Goal: Transaction & Acquisition: Book appointment/travel/reservation

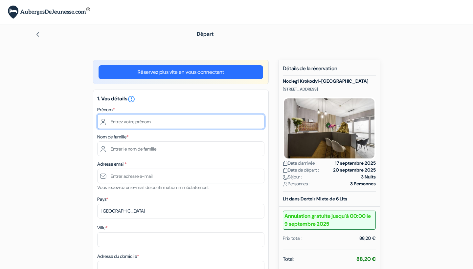
click at [196, 122] on input "text" at bounding box center [180, 121] width 167 height 15
type input "P"
type input "Philippine"
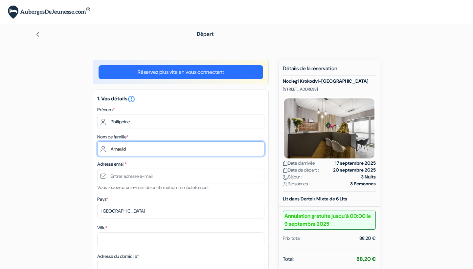
type input "Arnauld"
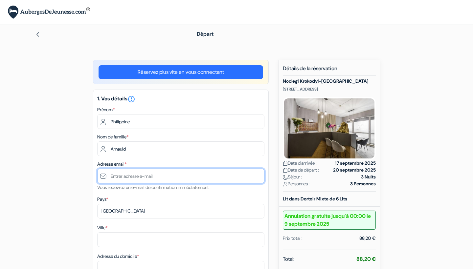
click at [187, 179] on input "text" at bounding box center [180, 176] width 167 height 15
type input "[EMAIL_ADDRESS][DOMAIN_NAME]"
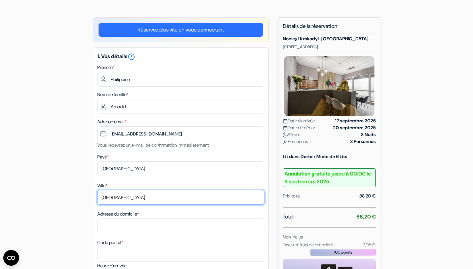
scroll to position [43, 0]
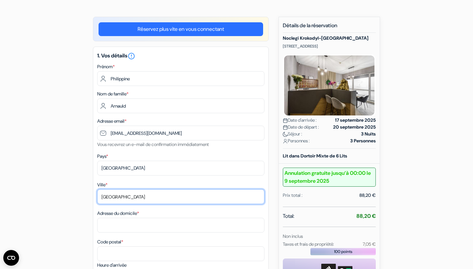
type input "Rennes"
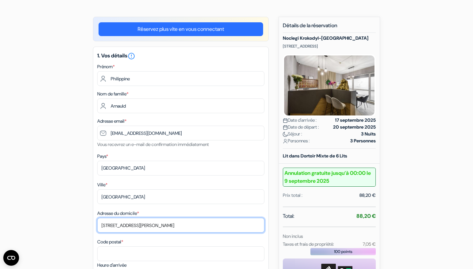
scroll to position [67, 0]
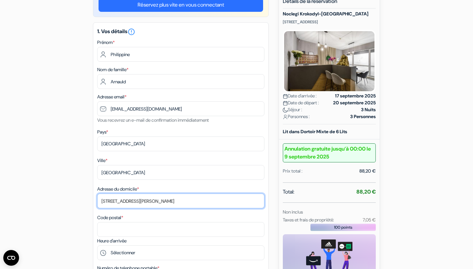
type input "29 avenue Aristide Briand"
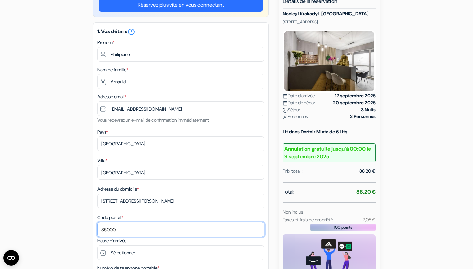
type input "35000"
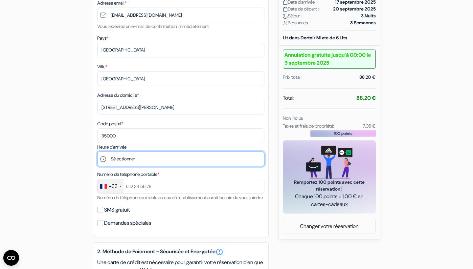
scroll to position [177, 0]
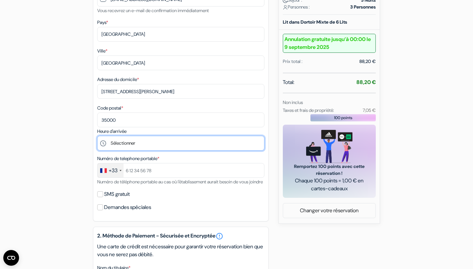
select select "16"
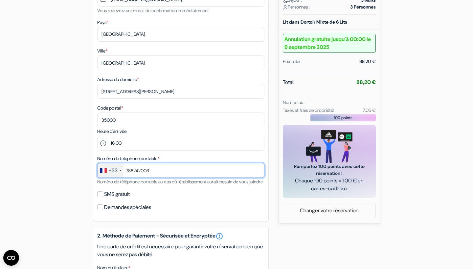
type input "788242003"
click at [102, 197] on input "SMS gratuit" at bounding box center [100, 194] width 6 height 6
checkbox input "true"
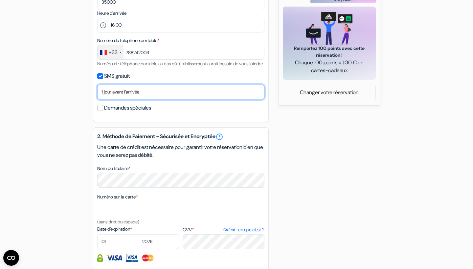
scroll to position [296, 0]
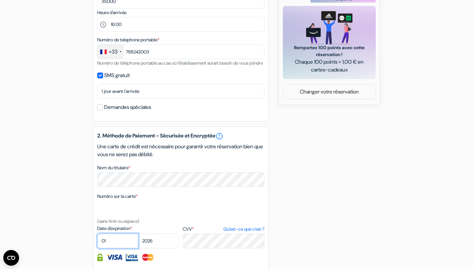
select select "09"
select select "2025"
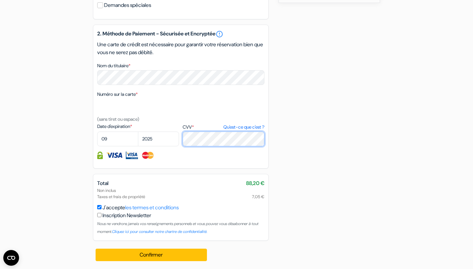
scroll to position [406, 0]
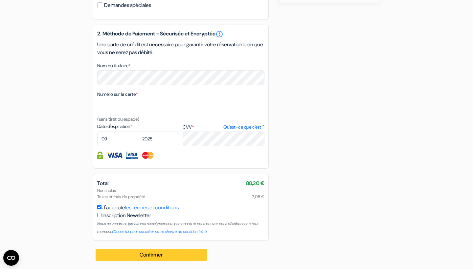
click at [168, 254] on button "Confirmer Loading..." at bounding box center [151, 255] width 111 height 12
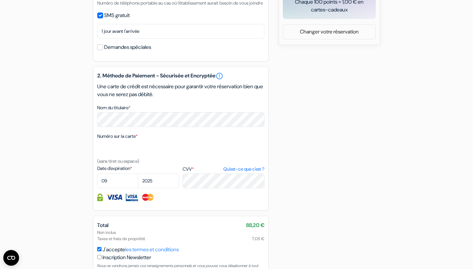
scroll to position [353, 0]
